Goal: Information Seeking & Learning: Learn about a topic

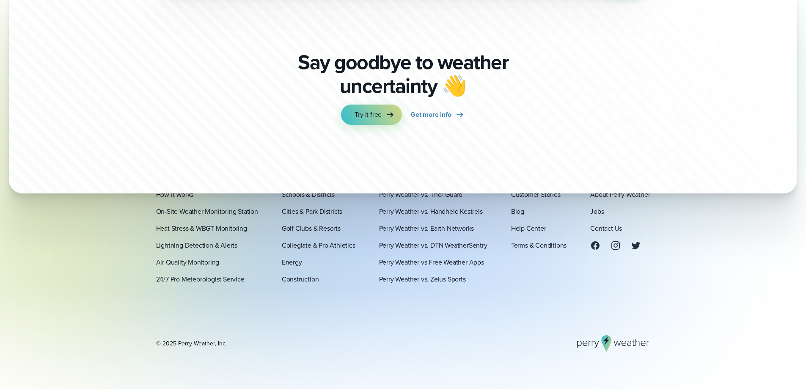
scroll to position [2976, 0]
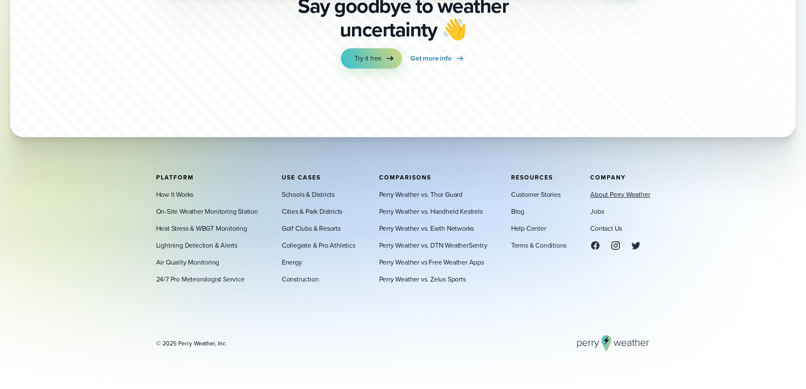
click at [616, 195] on link "About Perry Weather" at bounding box center [621, 194] width 60 height 10
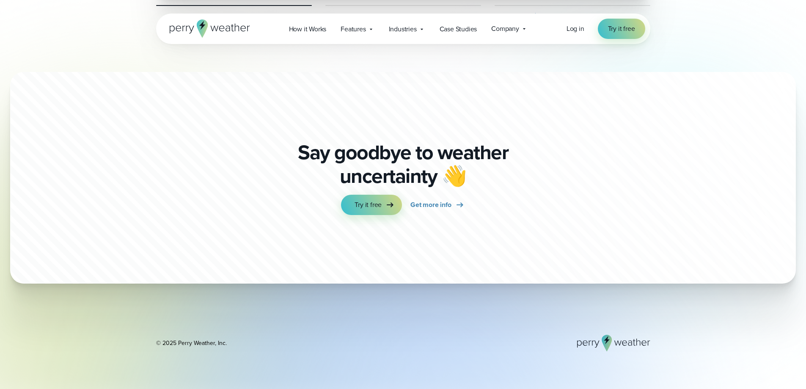
scroll to position [2351, 0]
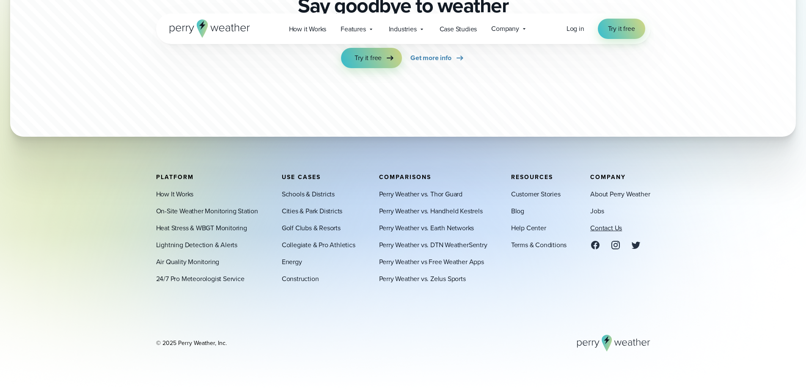
click at [602, 226] on link "Contact Us" at bounding box center [607, 228] width 32 height 10
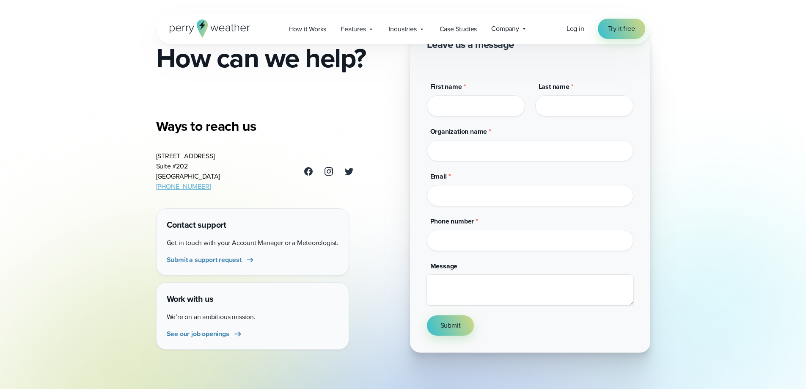
scroll to position [56, 0]
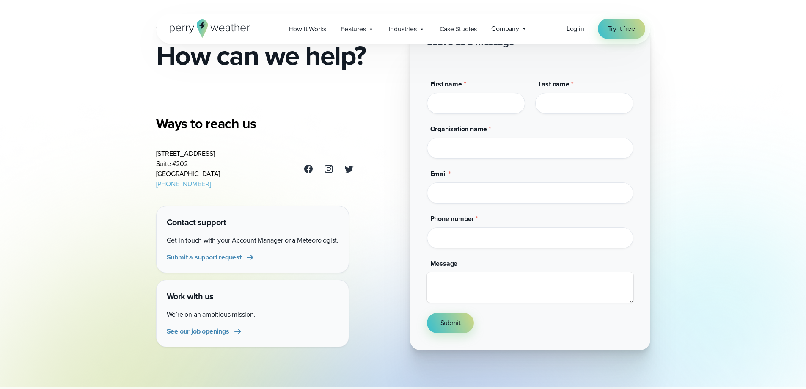
click at [89, 207] on div "Open Menu Log in Try it free How it Works" at bounding box center [403, 292] width 806 height 696
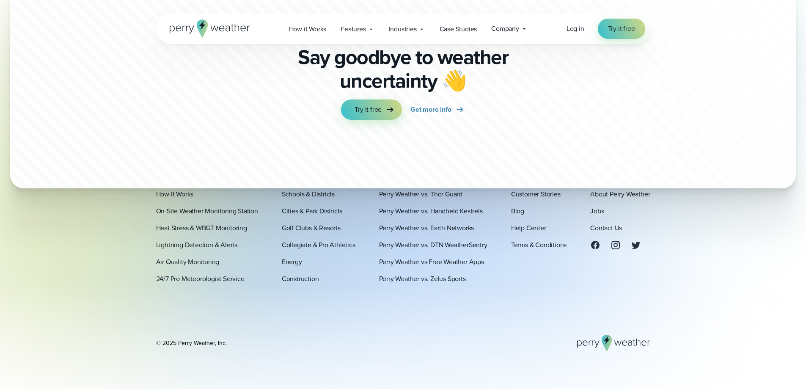
scroll to position [2125, 0]
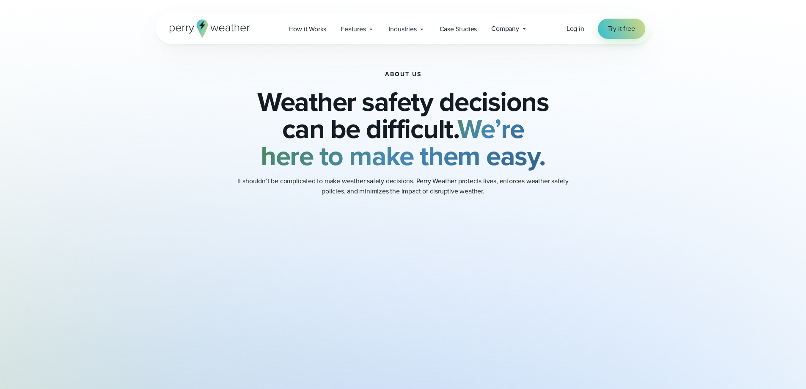
scroll to position [2222, 0]
